Goal: Check status: Check status

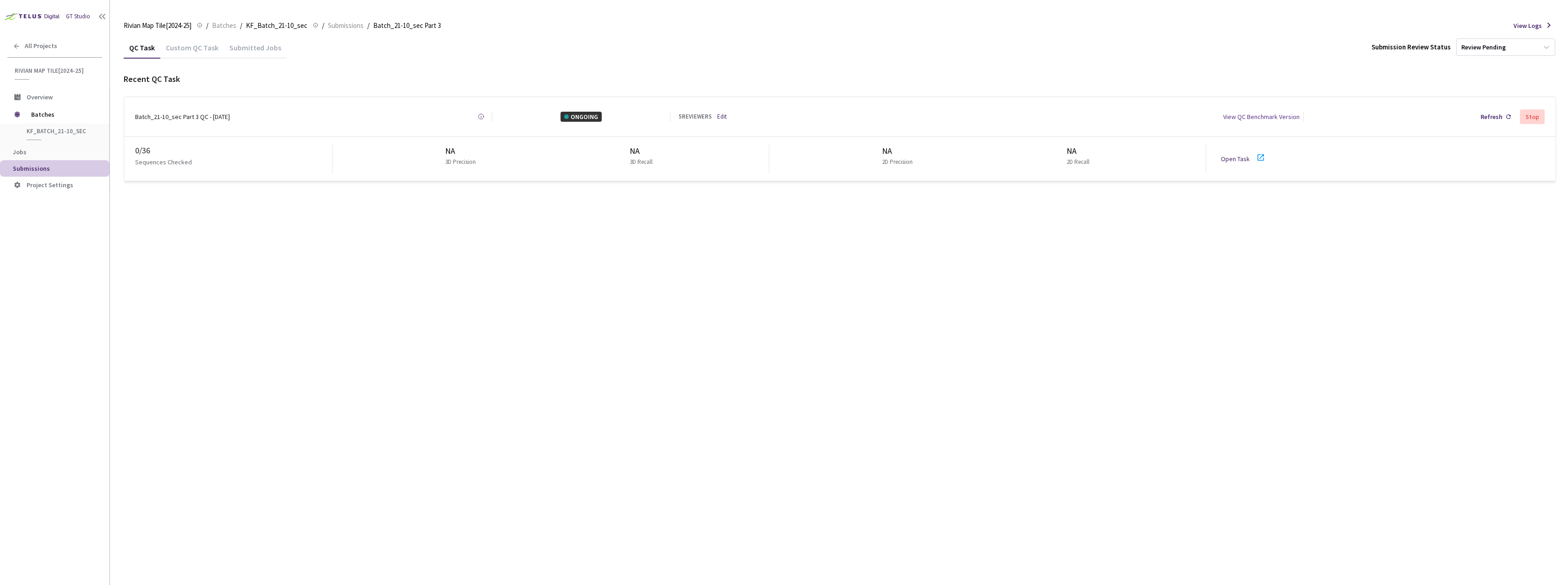
click at [242, 52] on div "Submitted Jobs" at bounding box center [255, 51] width 63 height 16
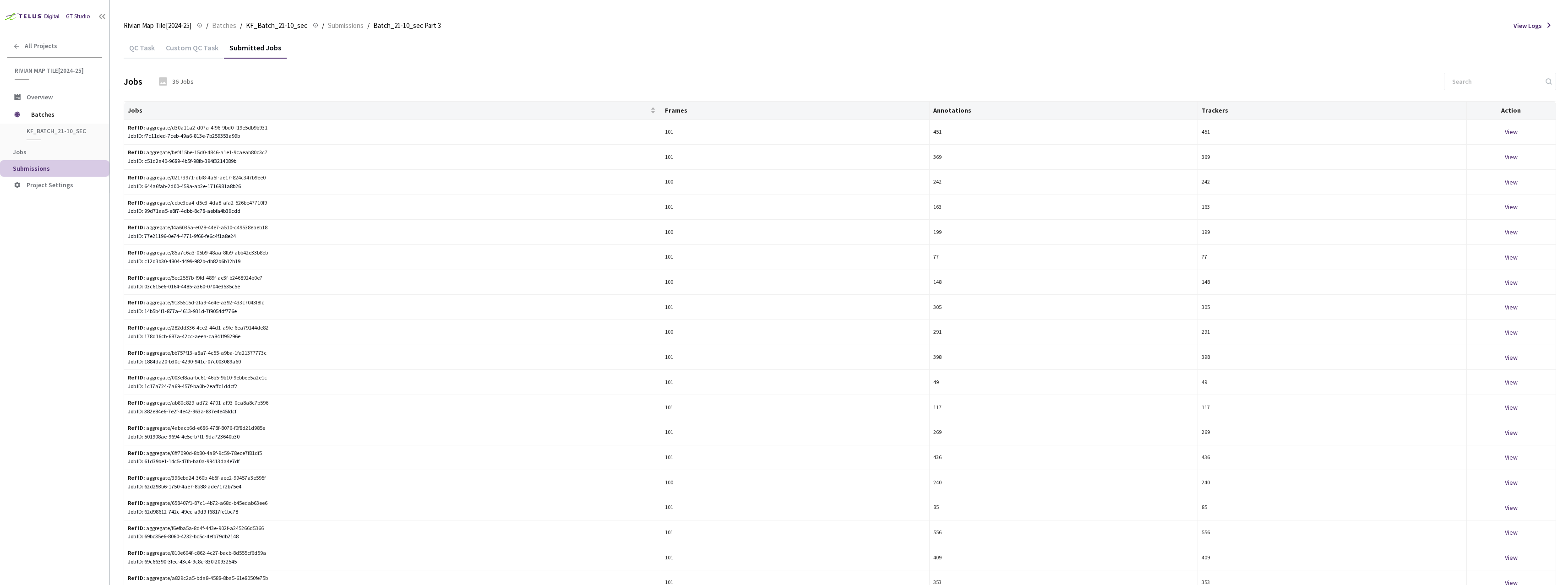
click at [151, 51] on div "QC Task" at bounding box center [142, 51] width 37 height 16
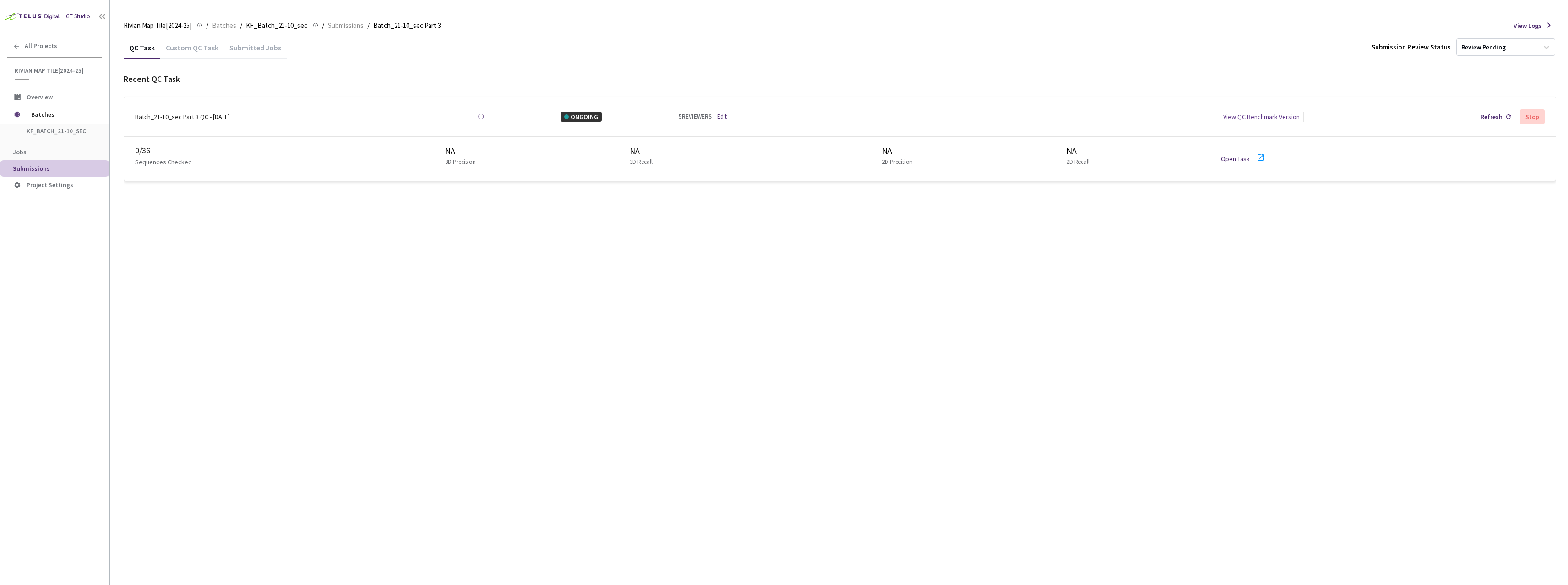
click at [166, 119] on div "Batch_21-10_sec Part 3 QC - [DATE] Created at [DATE] at 9:15 AM GMT+2 Created b…" at bounding box center [840, 116] width 1432 height 40
click at [172, 114] on div "Batch_21-10_sec Part 3 QC - [DATE]" at bounding box center [183, 117] width 95 height 10
click at [177, 114] on div "Batch_21-10_sec Part 3 QC - [DATE]" at bounding box center [183, 117] width 95 height 10
click at [181, 113] on div "Batch_21-10_sec Part 3 QC - [DATE]" at bounding box center [183, 117] width 95 height 10
click at [164, 117] on div "Batch_21-10_sec Part 3 QC - [DATE]" at bounding box center [183, 117] width 95 height 10
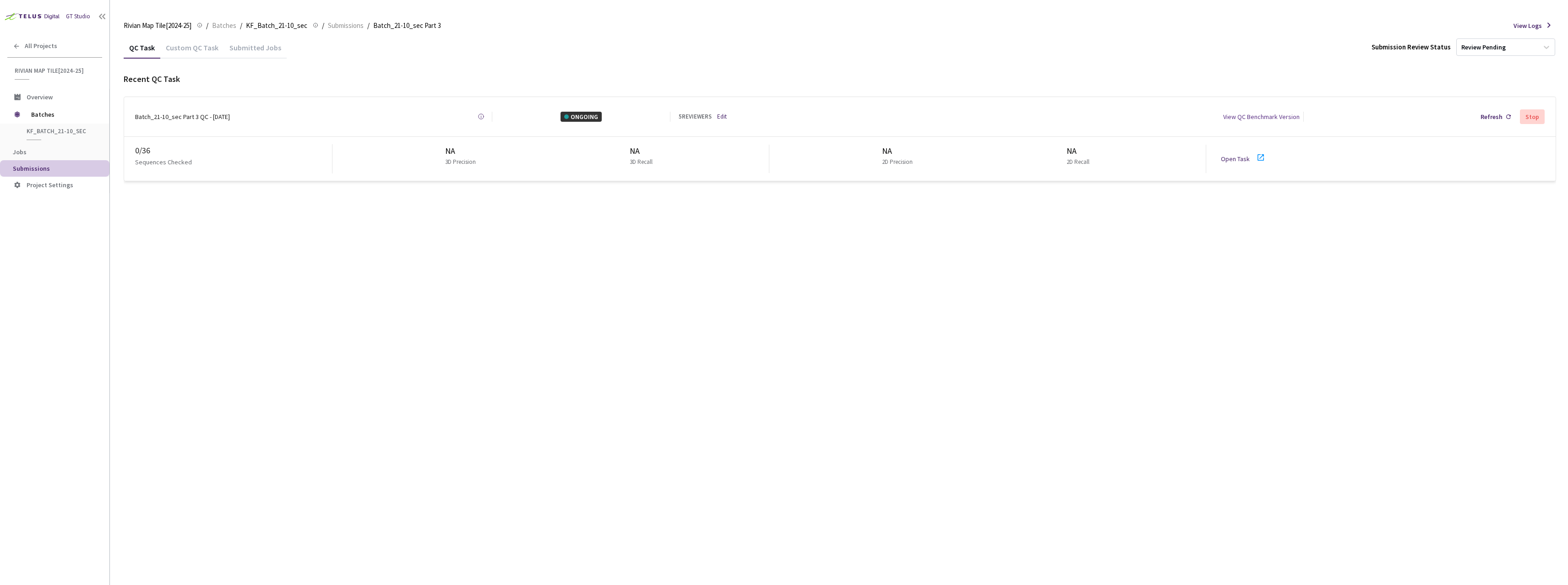
drag, startPoint x: 145, startPoint y: 148, endPoint x: 140, endPoint y: 154, distance: 7.8
click at [145, 149] on div "0 / 36" at bounding box center [234, 150] width 197 height 13
drag, startPoint x: 140, startPoint y: 154, endPoint x: 139, endPoint y: 158, distance: 4.1
click at [140, 158] on p "Sequences Checked" at bounding box center [163, 162] width 57 height 10
click at [141, 164] on div "Sequences Checked" at bounding box center [234, 165] width 197 height 16
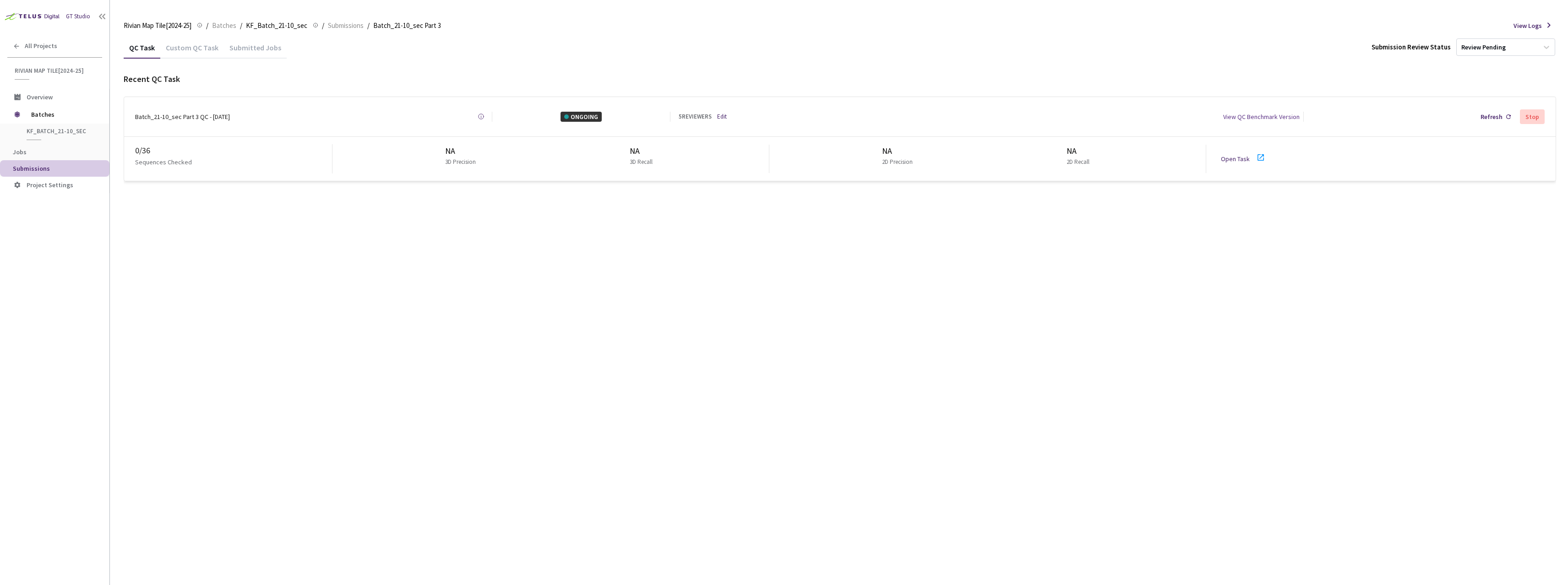
click at [142, 121] on div "Batch_21-10_sec Part 3 QC - [DATE] Created at [DATE] at 9:15 AM GMT+2 Created b…" at bounding box center [840, 116] width 1432 height 40
click at [199, 52] on div "Custom QC Task" at bounding box center [192, 51] width 64 height 16
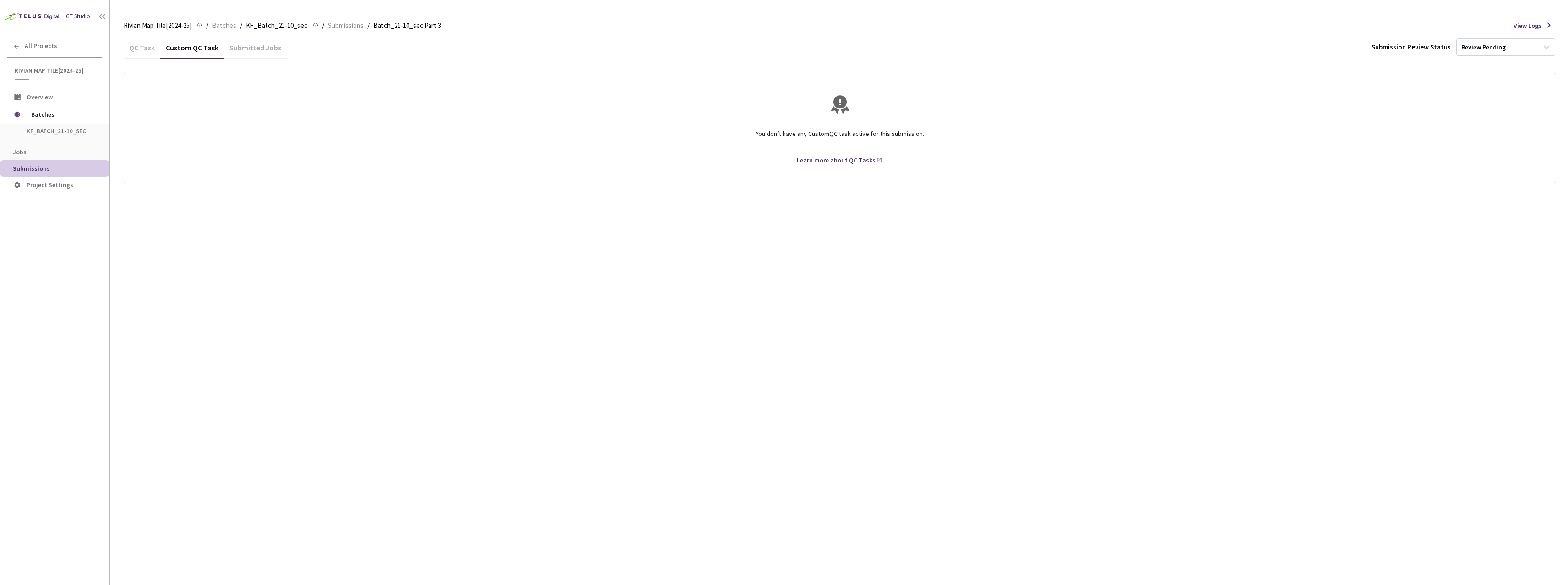
click at [247, 54] on div "Submitted Jobs" at bounding box center [255, 51] width 63 height 16
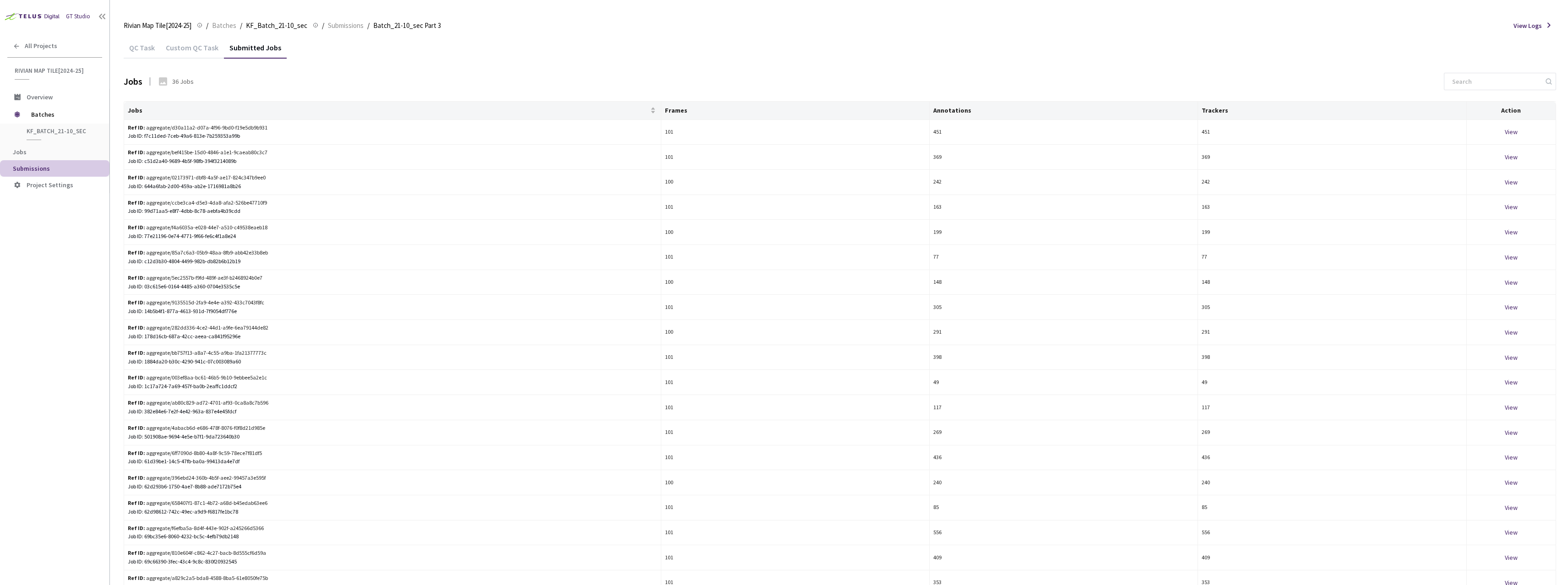
click at [145, 52] on div "QC Task" at bounding box center [142, 51] width 37 height 16
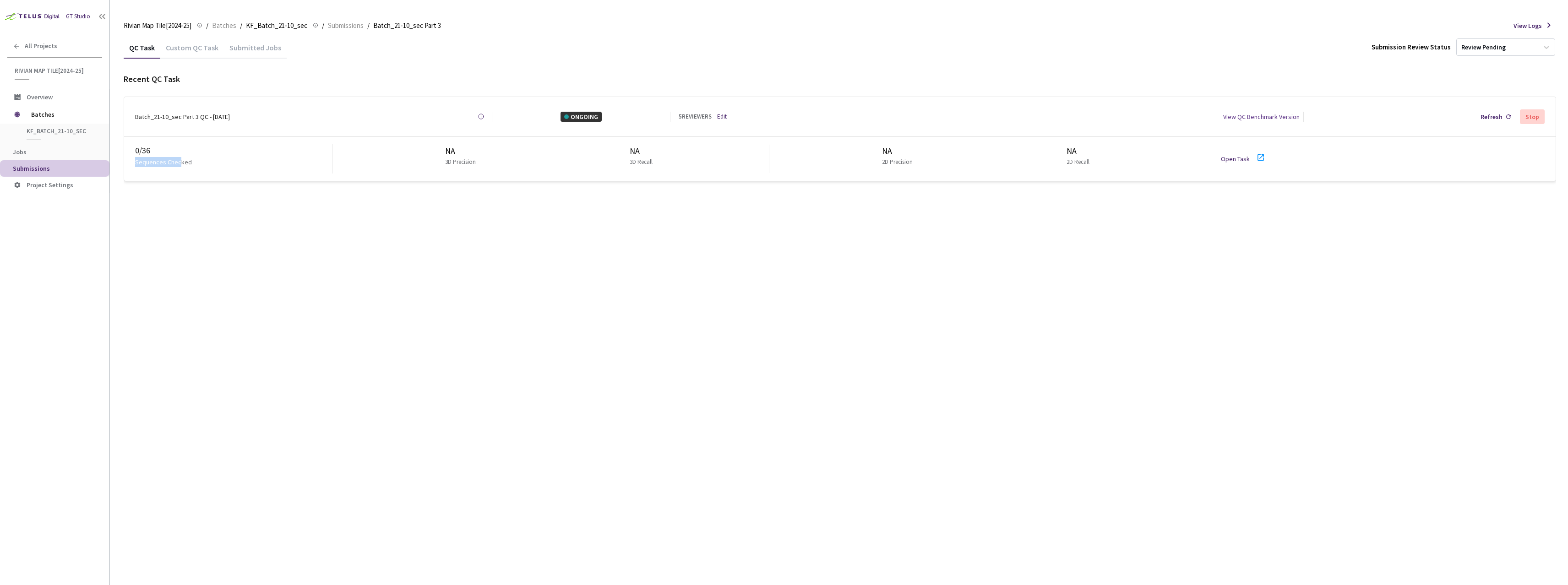
drag, startPoint x: 169, startPoint y: 153, endPoint x: 186, endPoint y: 156, distance: 17.3
click at [186, 158] on div "0 / 36 Sequences Checked" at bounding box center [234, 159] width 197 height 29
click at [159, 116] on div "Batch_21-10_sec Part 3 QC - [DATE]" at bounding box center [183, 117] width 95 height 10
click at [156, 114] on div "Batch_21-10_sec Part 3 QC - [DATE]" at bounding box center [183, 117] width 95 height 10
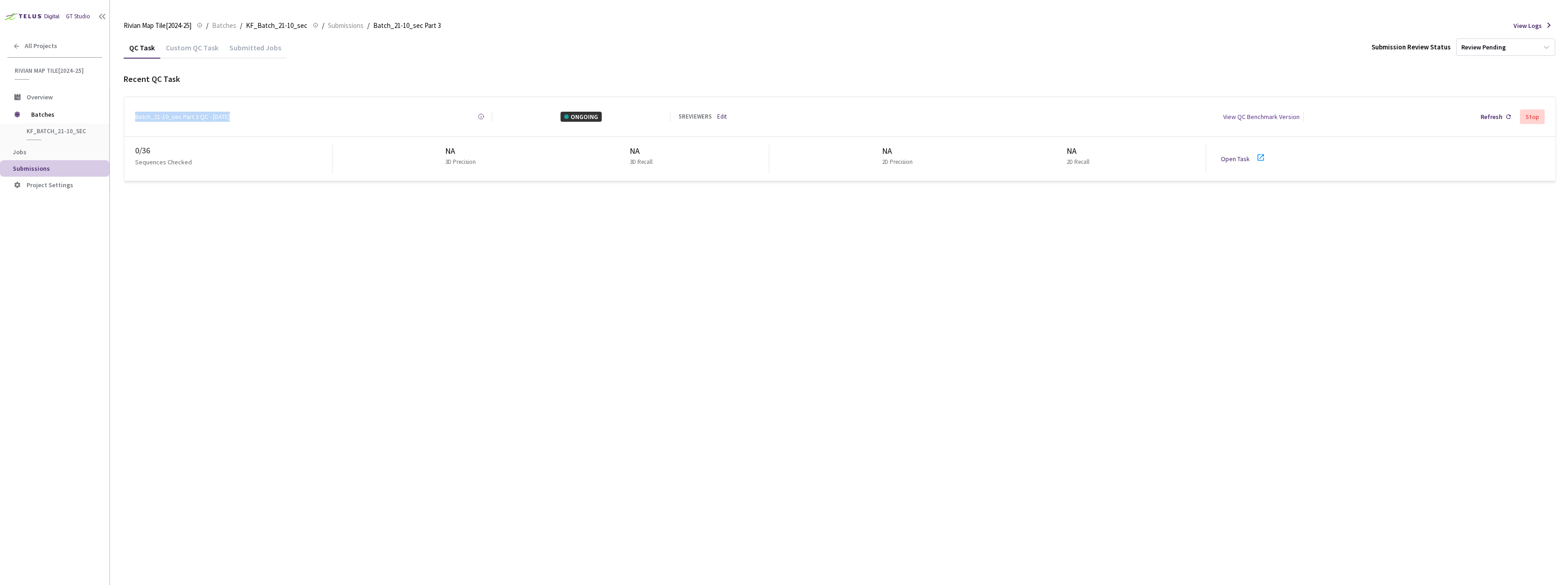
click at [156, 114] on div "Batch_21-10_sec Part 3 QC - [DATE]" at bounding box center [183, 117] width 95 height 10
drag, startPoint x: 196, startPoint y: 115, endPoint x: 204, endPoint y: 115, distance: 8.0
click at [204, 115] on div "Batch_21-10_sec Part 3 QC - [DATE]" at bounding box center [183, 117] width 95 height 10
click at [208, 116] on div "Batch_21-10_sec Part 3 QC - [DATE]" at bounding box center [183, 117] width 95 height 10
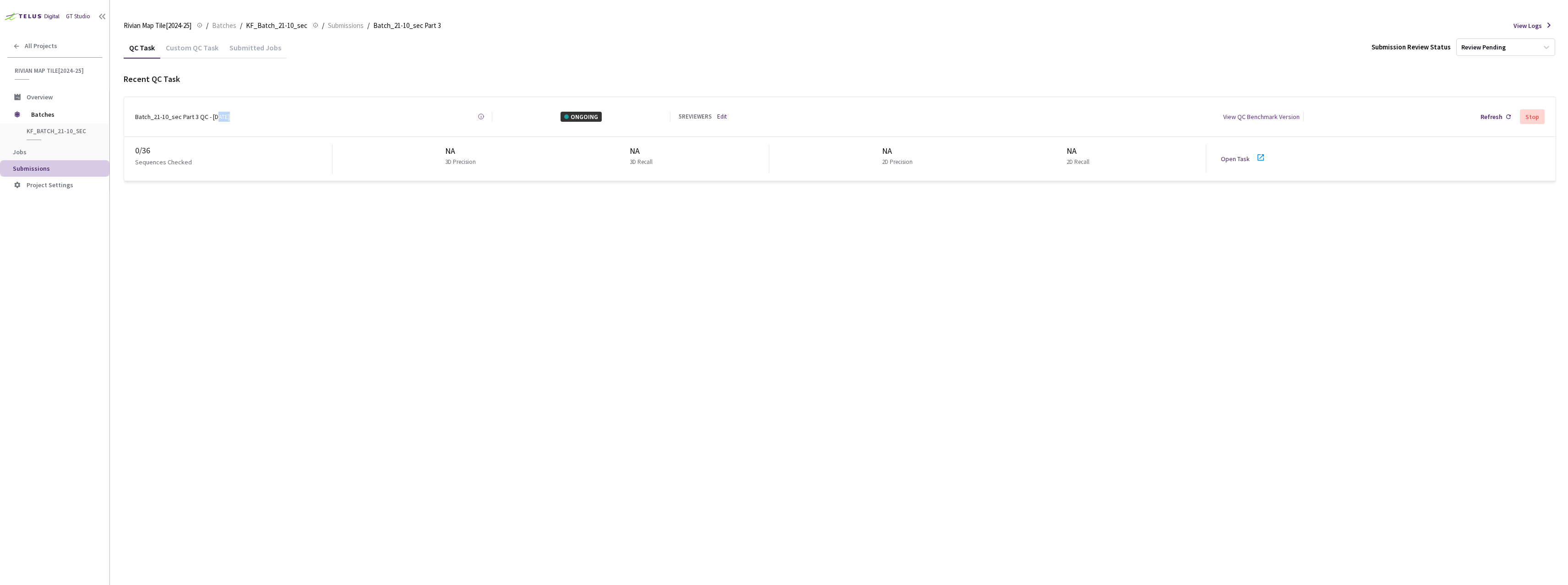
drag, startPoint x: 218, startPoint y: 117, endPoint x: 223, endPoint y: 119, distance: 5.4
click at [222, 119] on div "Batch_21-10_sec Part 3 QC - [DATE]" at bounding box center [183, 117] width 95 height 10
click at [223, 119] on div "Batch_21-10_sec Part 3 QC - [DATE]" at bounding box center [183, 117] width 95 height 10
click at [230, 116] on div "Batch_21-10_sec Part 3 QC - [DATE]" at bounding box center [183, 117] width 95 height 10
click at [254, 115] on div "Batch_21-10_sec Part 3 QC - [DATE] Created at [DATE] at 9:15 AM GMT+2 Created b…" at bounding box center [313, 117] width 357 height 10
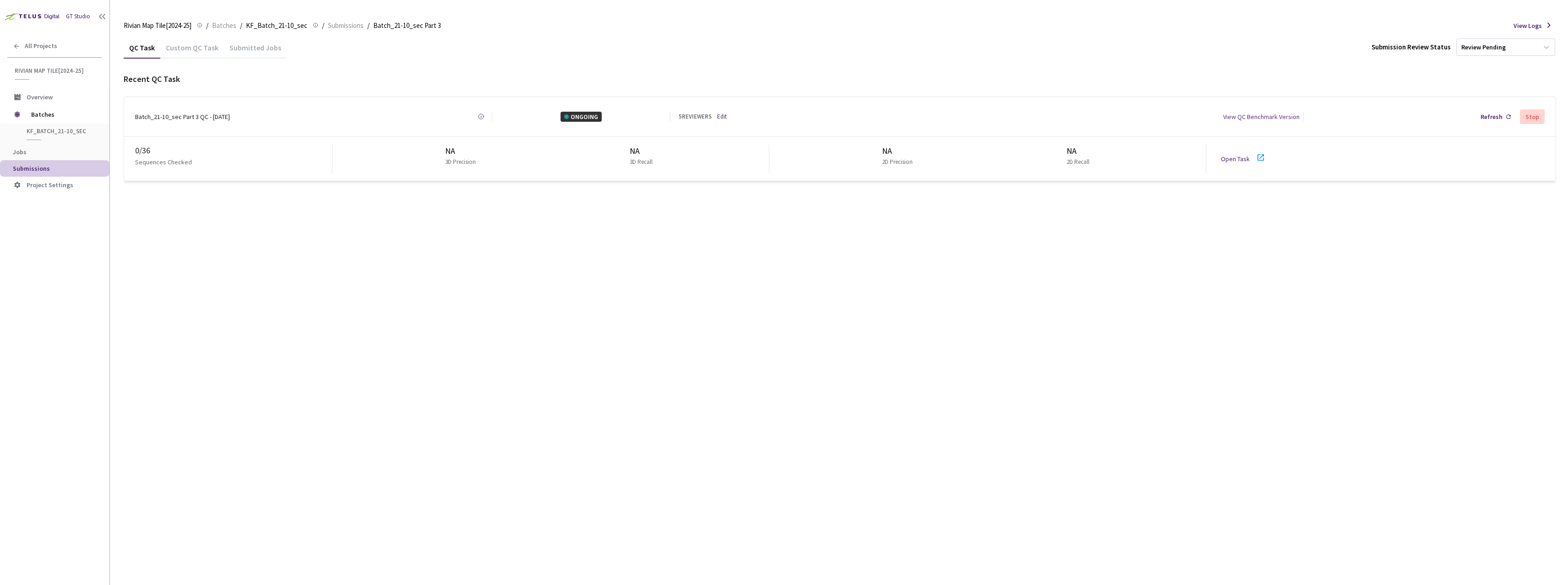
click at [254, 115] on div "Batch_21-10_sec Part 3 QC - [DATE] Created at [DATE] at 9:15 AM GMT+2 Created b…" at bounding box center [313, 117] width 357 height 10
click at [153, 116] on div "Batch_21-10_sec Part 3 QC - [DATE]" at bounding box center [183, 117] width 95 height 10
click at [152, 114] on div "Batch_21-10_sec Part 3 QC - [DATE]" at bounding box center [183, 117] width 95 height 10
click at [152, 114] on div "Batch_21-10_sec Part 3 QC - [DATE]" at bounding box center [183, 117] width 95 height 10
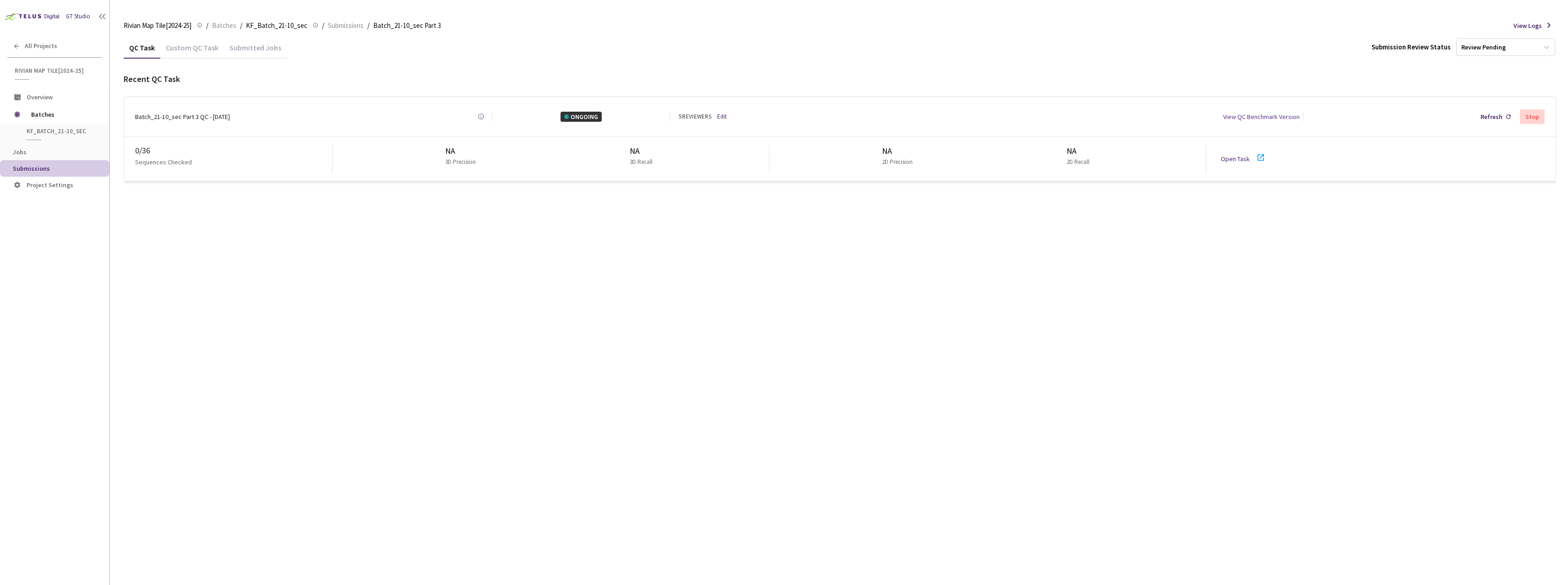
click at [203, 119] on div "Batch_21-10_sec Part 3 QC - [DATE] Created at [DATE] at 9:15 AM GMT+2 Created b…" at bounding box center [840, 116] width 1432 height 40
click at [203, 117] on div "Batch_21-10_sec Part 3 QC - [DATE]" at bounding box center [183, 117] width 95 height 10
click at [230, 116] on div "Batch_21-10_sec Part 3 QC - [DATE]" at bounding box center [183, 117] width 95 height 10
click at [197, 115] on div "Batch_21-10_sec Part 3 QC - [DATE]" at bounding box center [183, 117] width 95 height 10
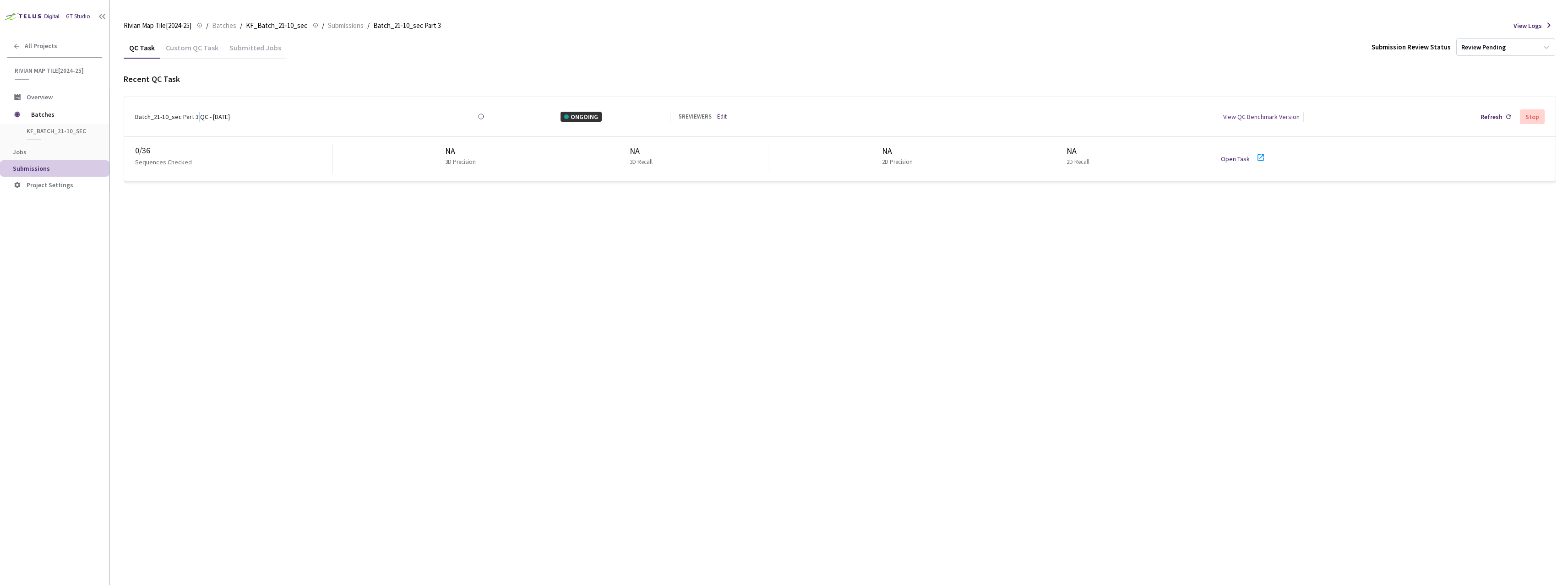
click at [197, 115] on div "Batch_21-10_sec Part 3 QC - [DATE]" at bounding box center [183, 117] width 95 height 10
click at [41, 116] on span "Batches" at bounding box center [62, 114] width 63 height 18
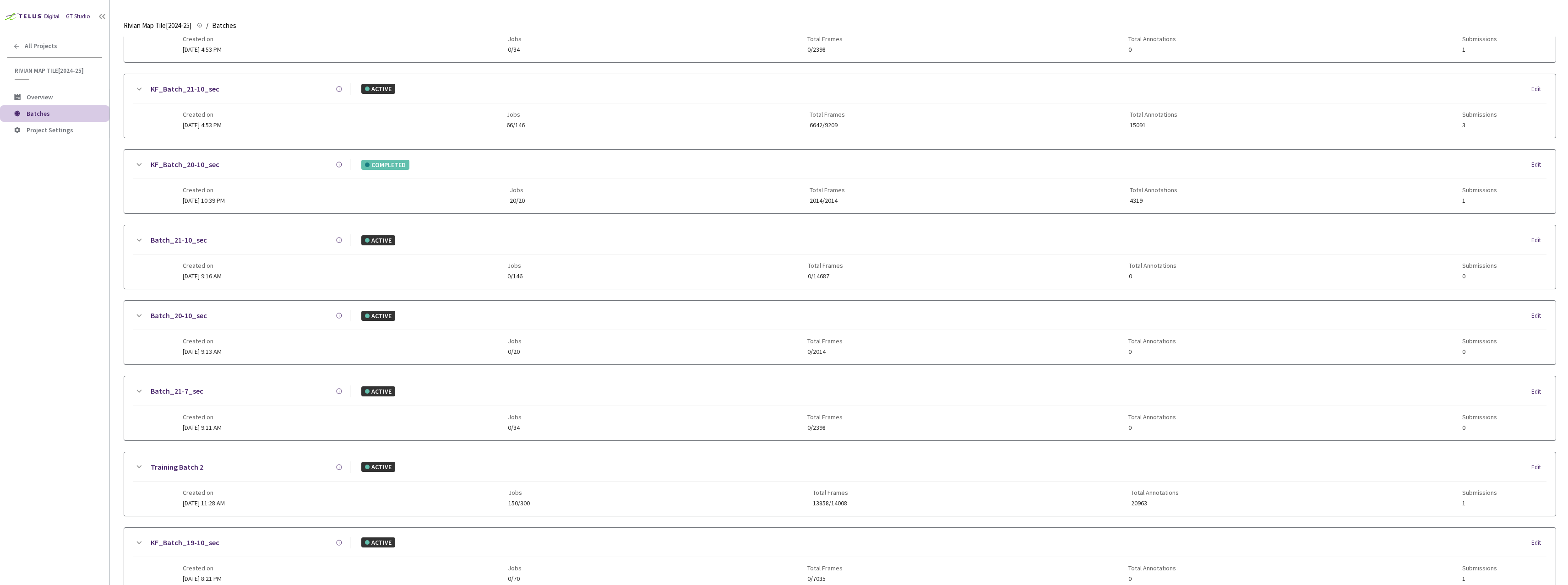
scroll to position [130, 0]
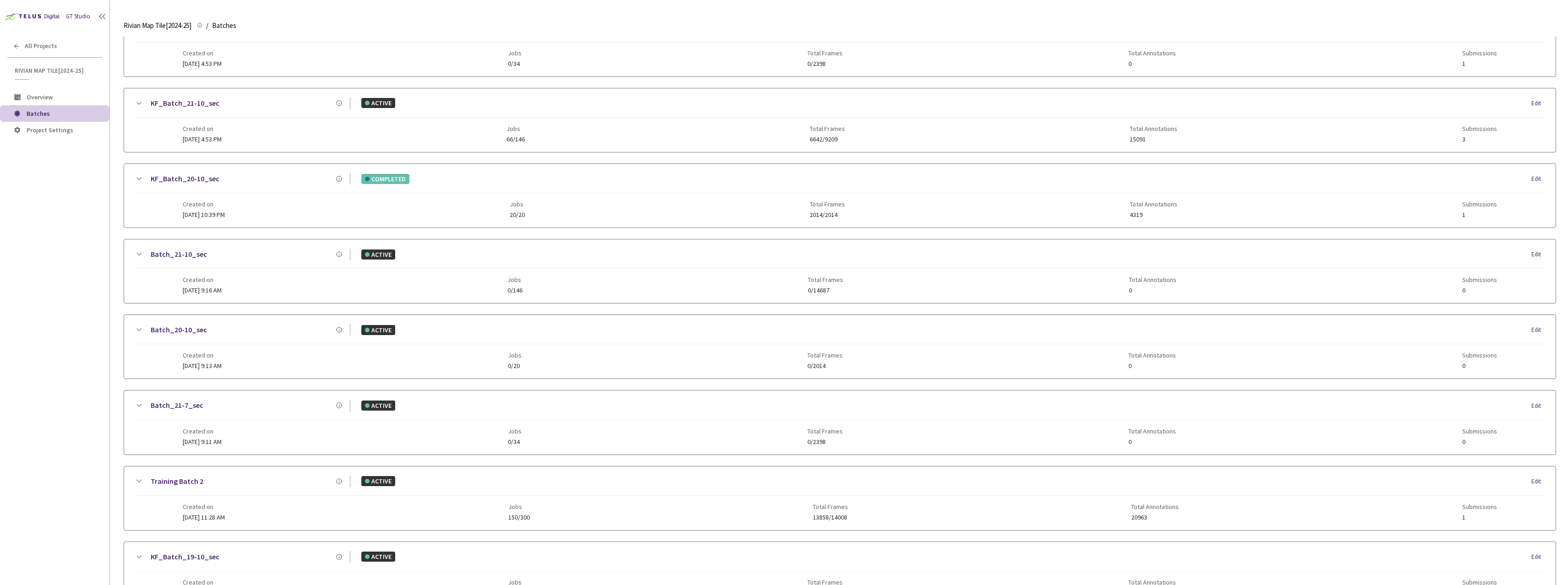
click at [167, 103] on link "KF_Batch_21-10_sec" at bounding box center [185, 103] width 69 height 12
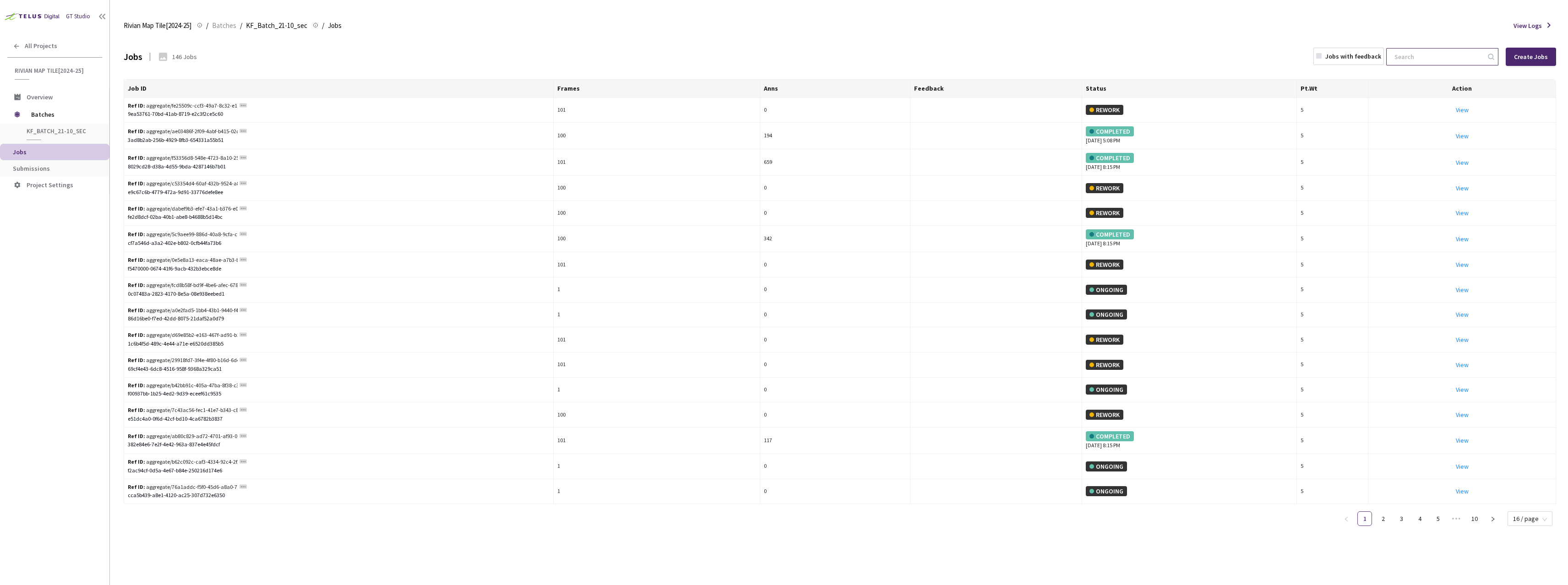
click at [1419, 57] on input at bounding box center [1438, 57] width 97 height 16
paste input "a031ef97-3617-4511-8711-5db3f7bc9c38"
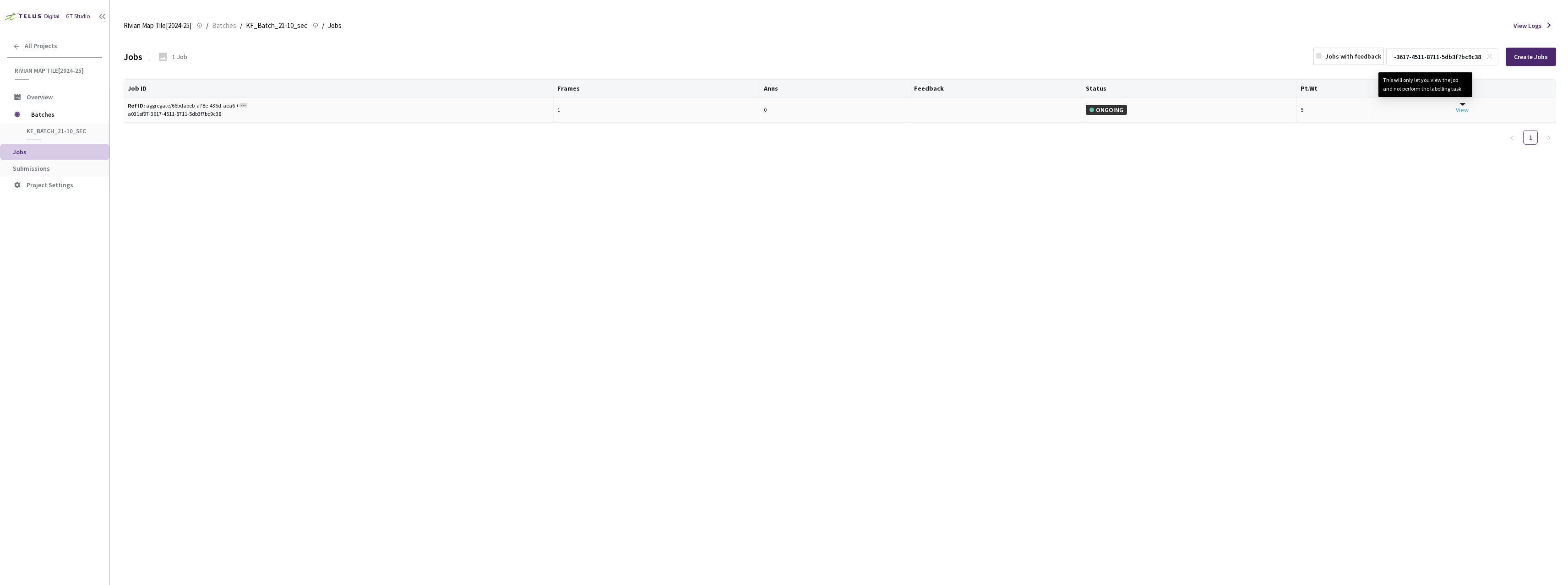
type input "a031ef97-3617-4511-8711-5db3f7bc9c38"
click at [1466, 111] on link "View This will only let you view the job and not perform the labelling task." at bounding box center [1462, 110] width 13 height 9
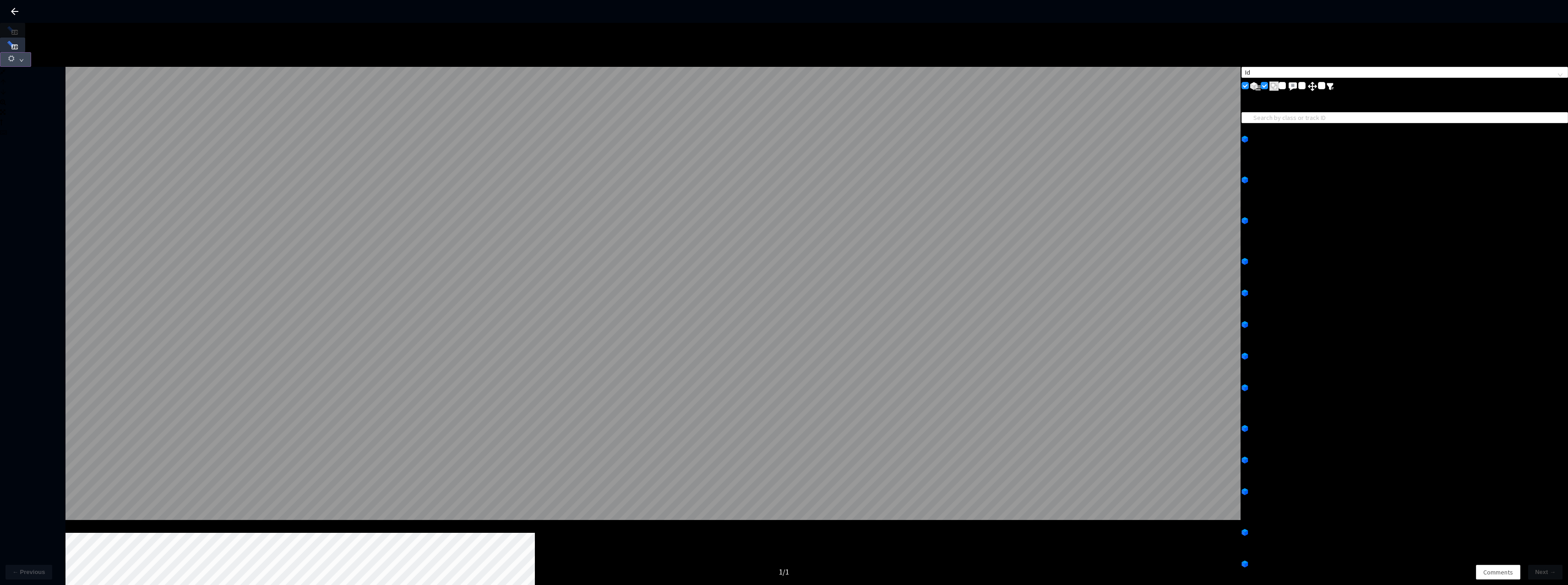
click at [16, 55] on span "button" at bounding box center [12, 60] width 9 height 11
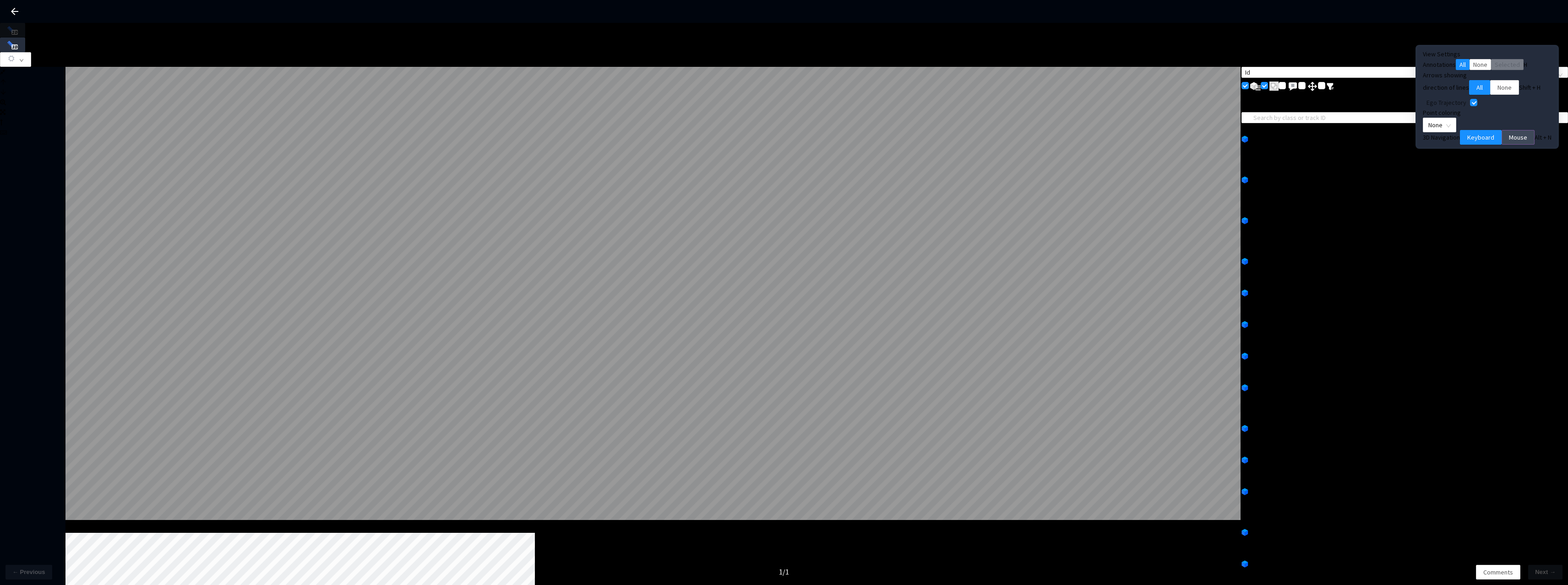
click at [1509, 142] on span "Mouse" at bounding box center [1518, 137] width 18 height 10
click at [1506, 138] on div "3D Navigation Keyboard Mouse Alt + N" at bounding box center [1487, 138] width 128 height 15
click at [1451, 128] on span "None" at bounding box center [1440, 125] width 23 height 14
click at [1479, 162] on div "Point Intensity" at bounding box center [1482, 157] width 49 height 10
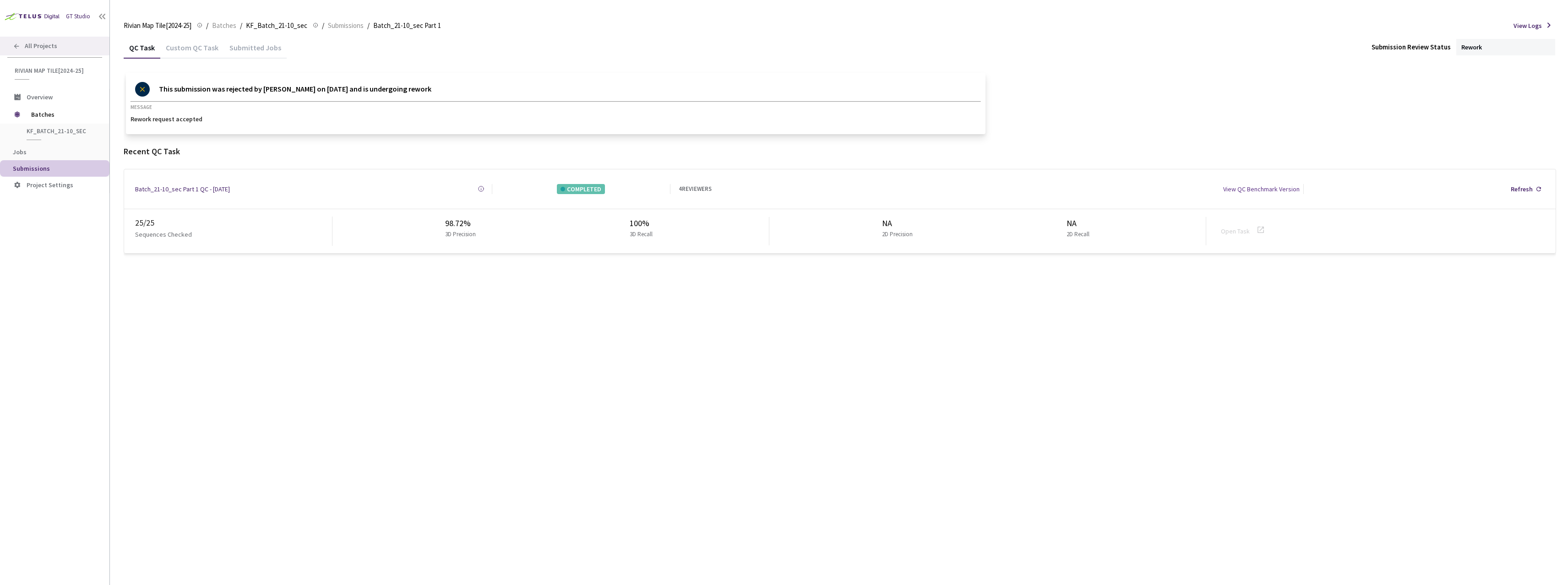
click at [16, 49] on icon at bounding box center [16, 46] width 7 height 7
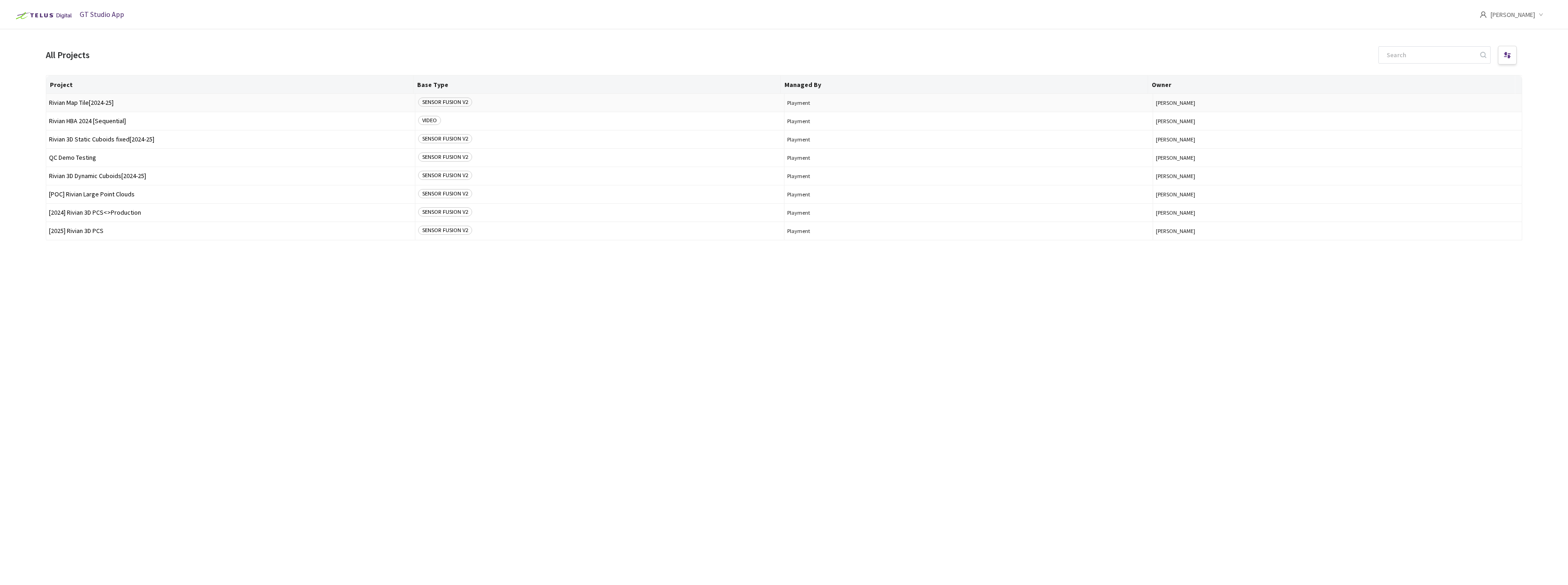
click at [83, 105] on span "Rivian Map Tile[2024-25]" at bounding box center [230, 102] width 363 height 7
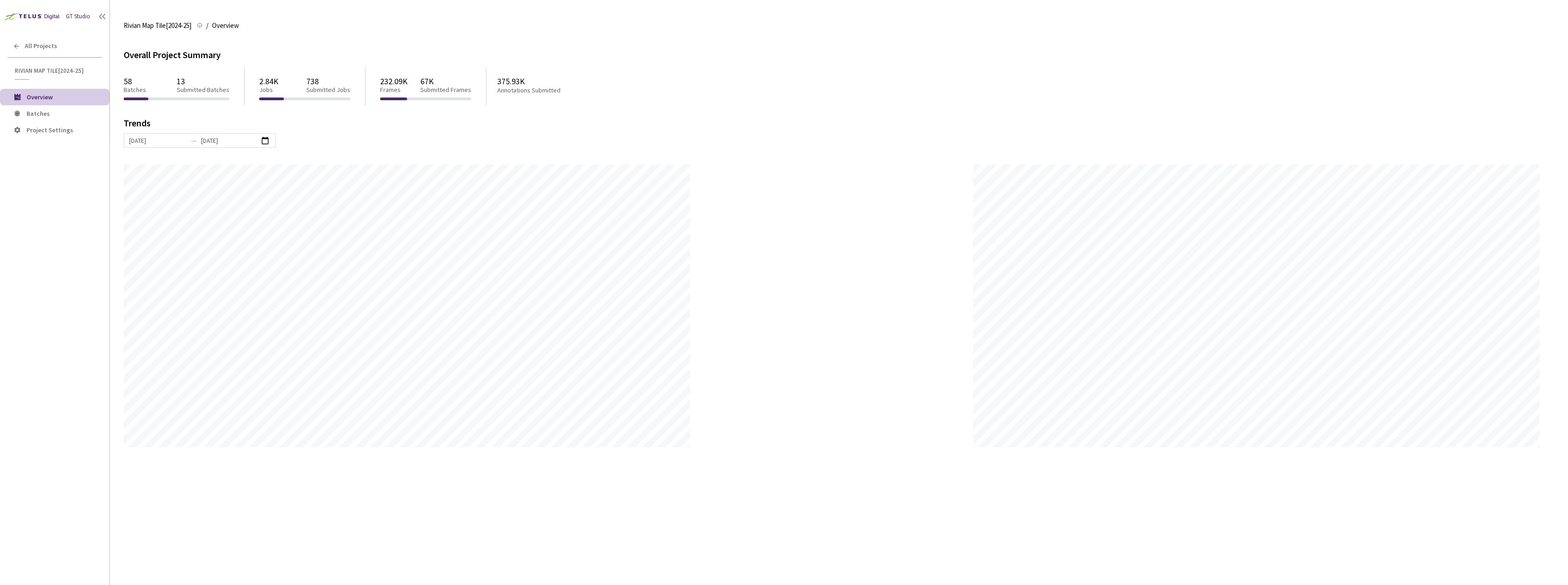
scroll to position [585, 1568]
click at [90, 107] on li "Batches" at bounding box center [55, 113] width 110 height 16
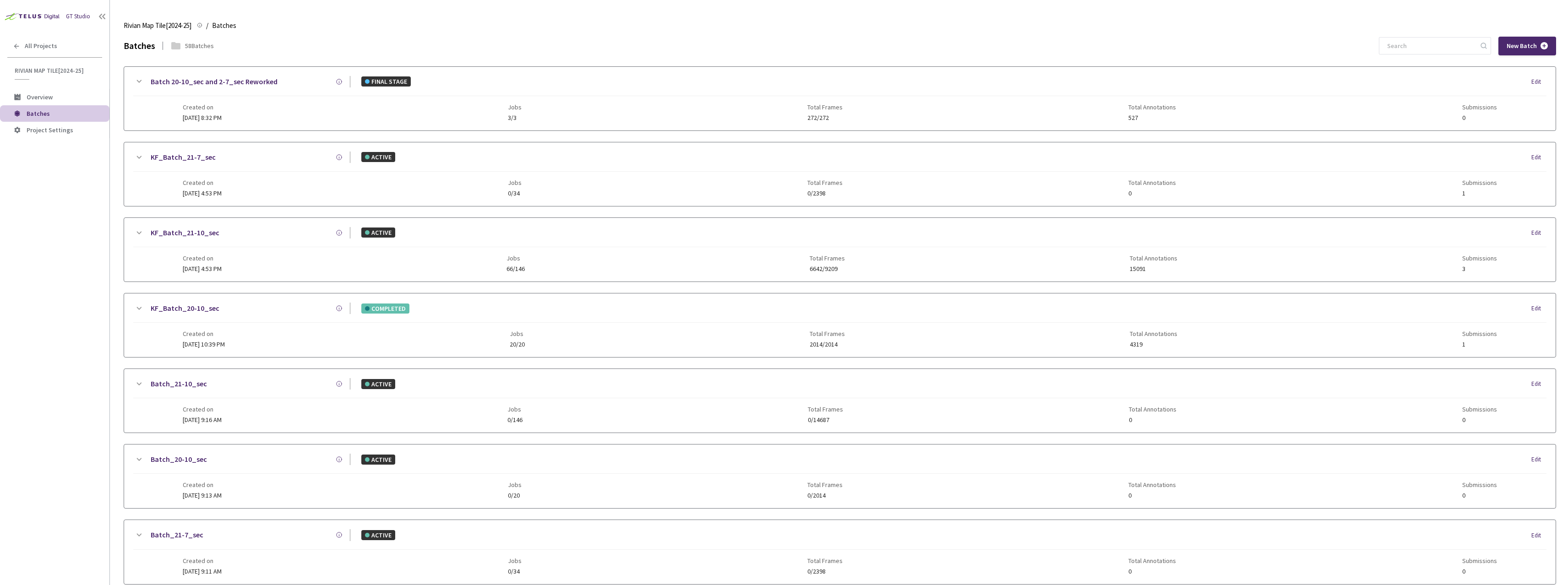
click at [207, 236] on link "KF_Batch_21-10_sec" at bounding box center [185, 233] width 69 height 12
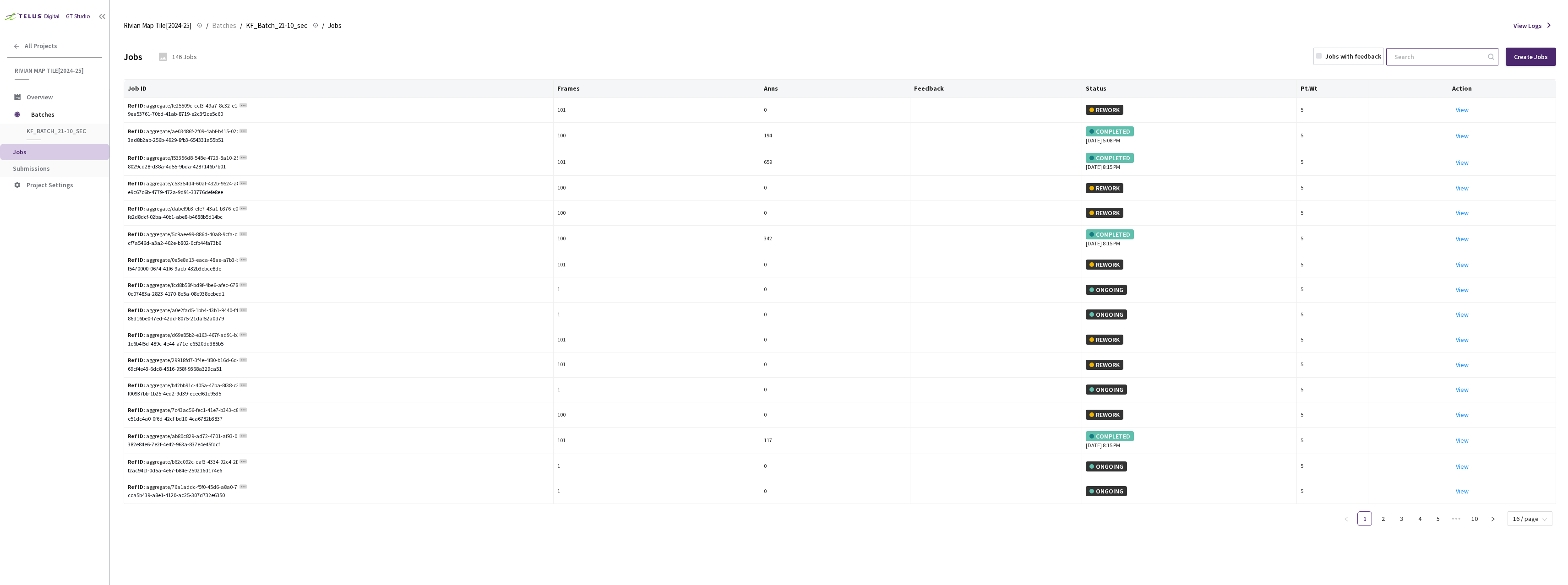
click at [1438, 52] on input at bounding box center [1438, 57] width 97 height 16
paste input "839444a8-f7a9-429d-9972-332e4aa583ac"
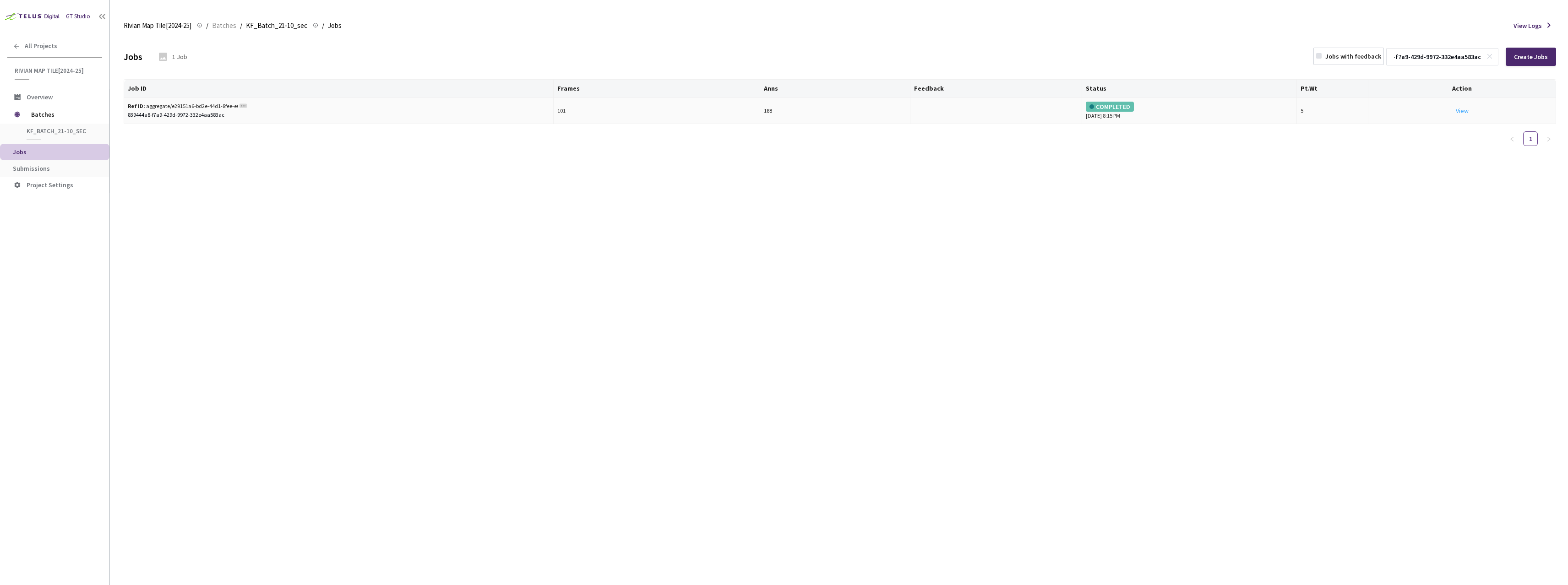
type input "839444a8-f7a9-429d-9972-332e4aa583ac"
click at [1460, 110] on link "View" at bounding box center [1462, 111] width 13 height 9
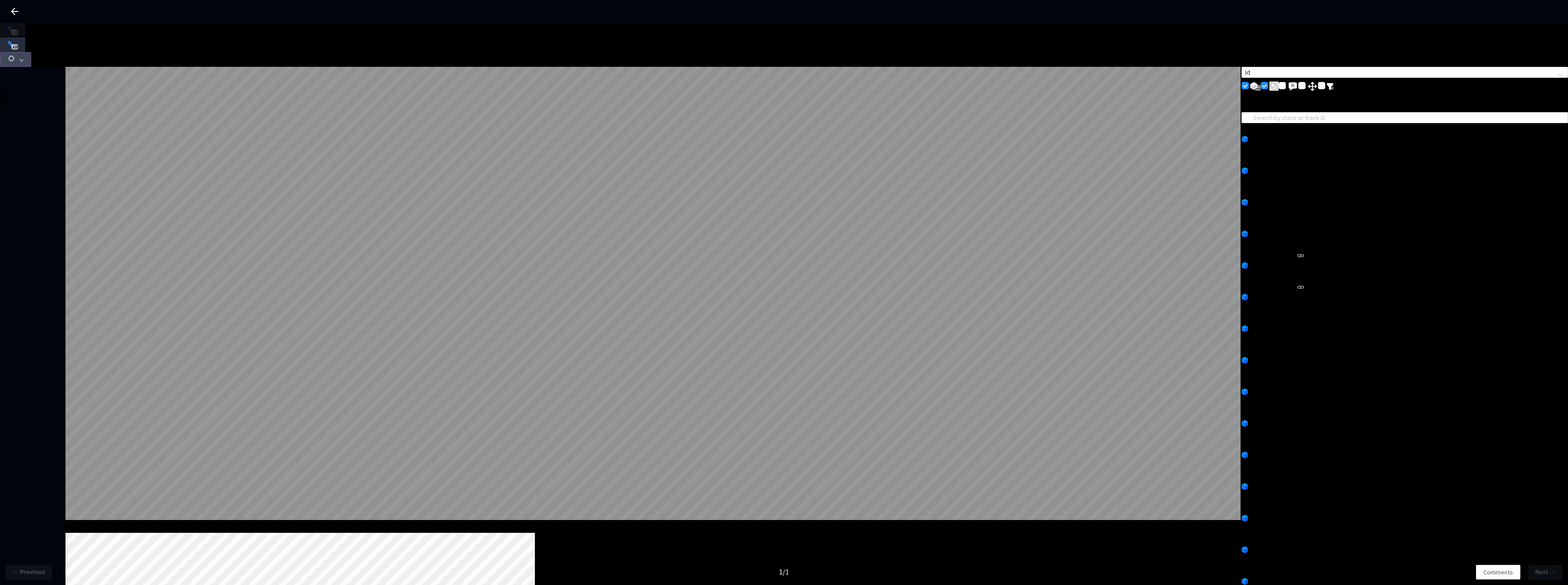
click at [31, 52] on button "button" at bounding box center [15, 60] width 31 height 15
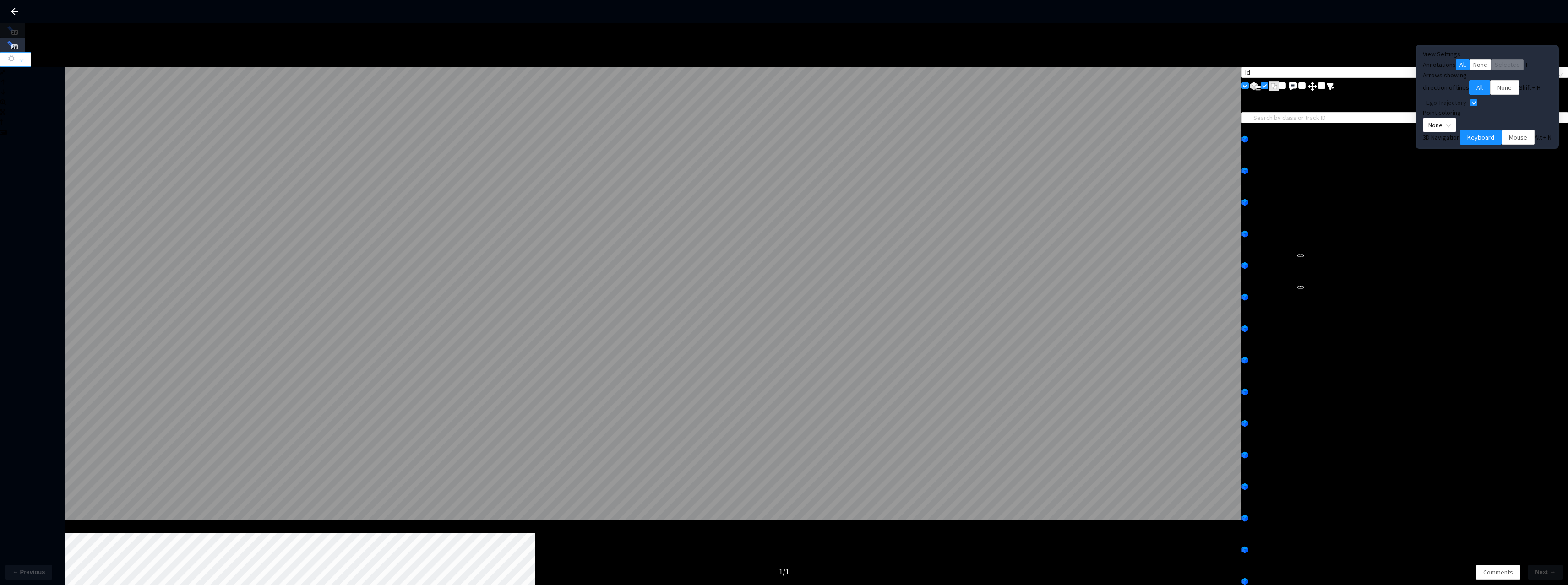
click at [1451, 128] on span "None" at bounding box center [1440, 125] width 23 height 14
click at [1479, 162] on div "Point Intensity" at bounding box center [1482, 157] width 49 height 10
click at [1512, 145] on button "Mouse" at bounding box center [1518, 138] width 33 height 15
